Goal: Check status: Check status

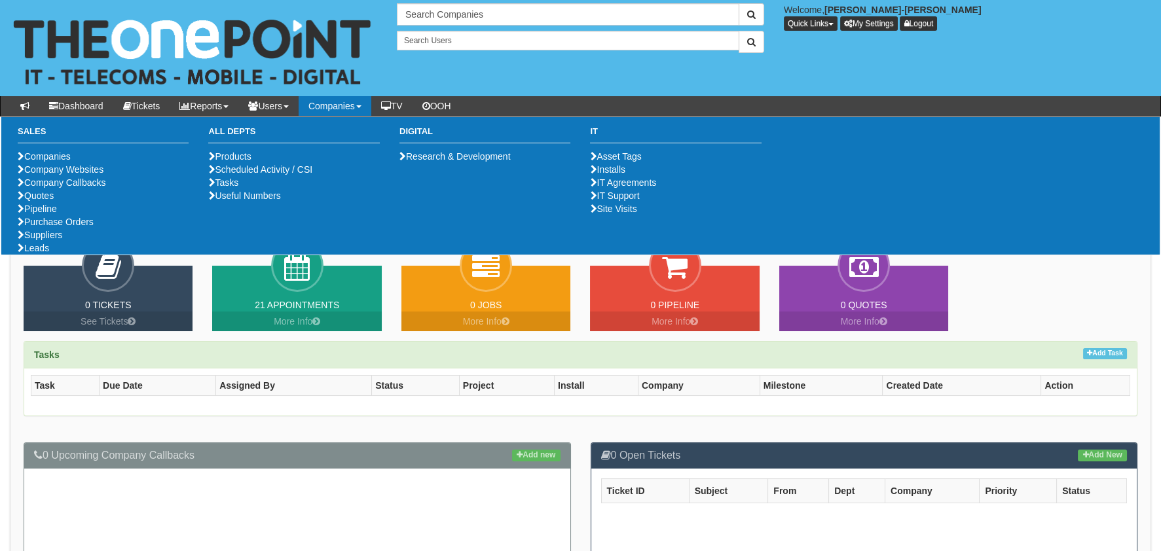
click at [53, 255] on ul "Companies Company Websites Company Callbacks Quotes Pipeline Purchase Orders Su…" at bounding box center [103, 202] width 171 height 105
click at [49, 227] on link "Purchase Orders" at bounding box center [56, 222] width 76 height 10
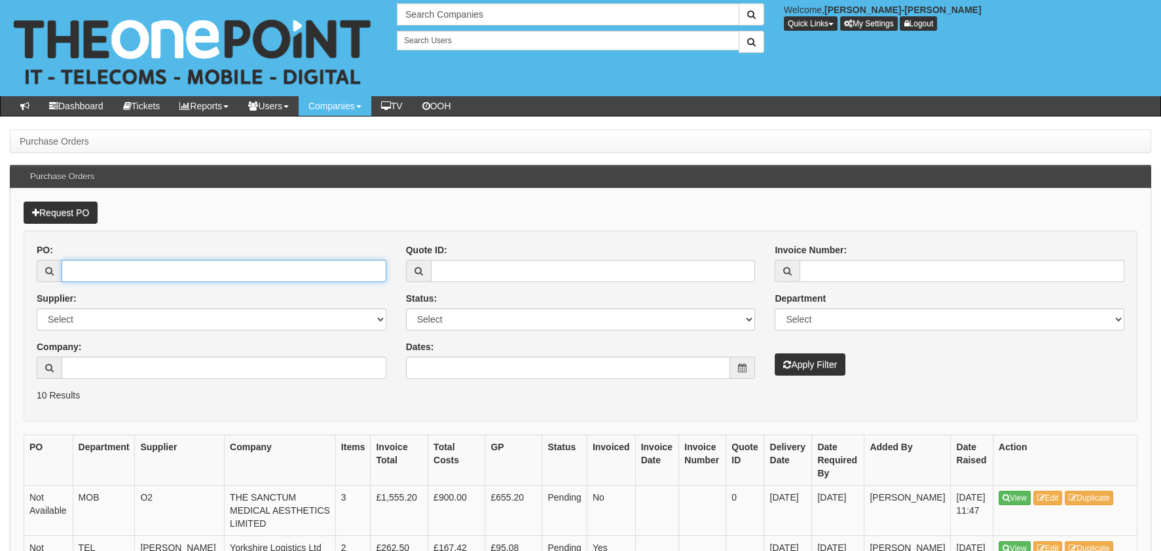
drag, startPoint x: 107, startPoint y: 281, endPoint x: 377, endPoint y: 318, distance: 271.8
click at [106, 282] on div "PO: Supplier: Select 123 [DOMAIN_NAME] 1Password 3 4Gon [PERSON_NAME] Electric …" at bounding box center [211, 316] width 369 height 145
paste input "19747"
type input "19747"
click at [781, 341] on div "Invoice Number: Department Select Mobiles IT Telecoms Marketing Digital Interna…" at bounding box center [949, 310] width 369 height 132
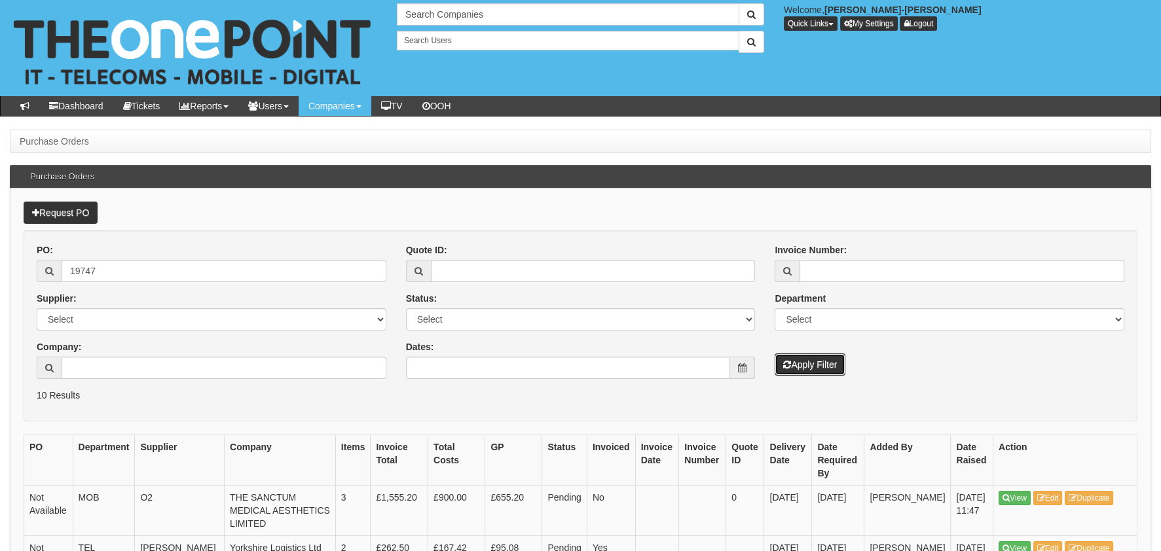
click at [800, 358] on button "Apply Filter" at bounding box center [810, 365] width 71 height 22
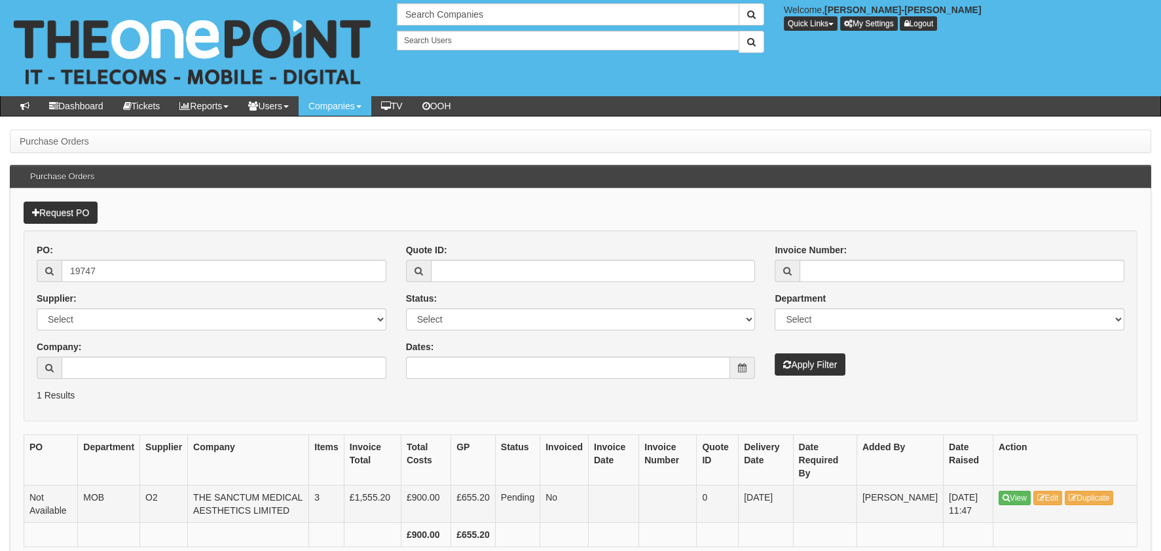
click at [998, 485] on td "View Edit Duplicate" at bounding box center [1066, 503] width 144 height 37
click at [1017, 491] on link "View" at bounding box center [1015, 498] width 32 height 14
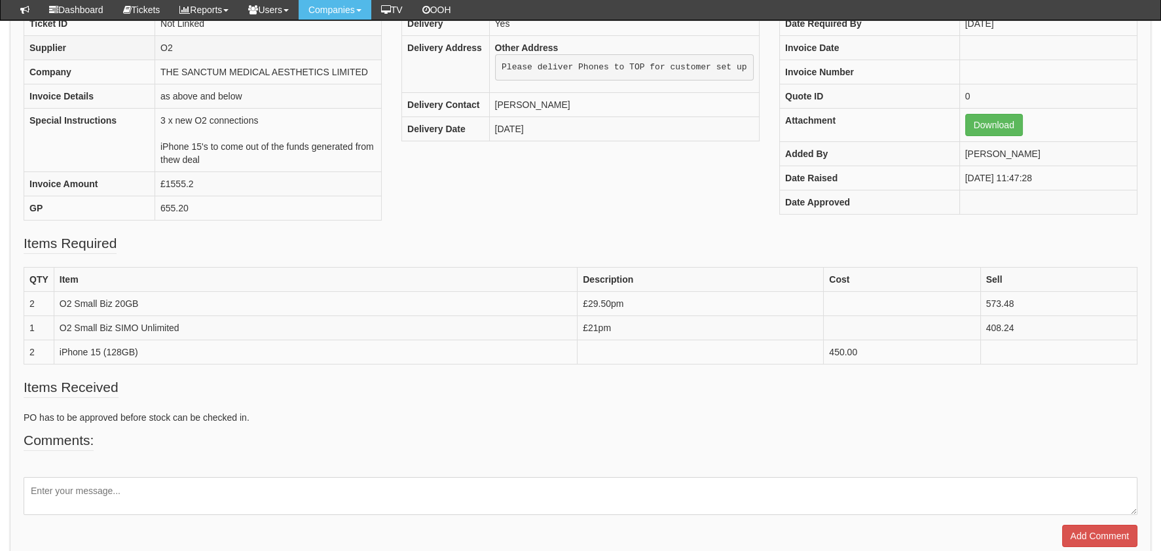
scroll to position [196, 0]
